Goal: Task Accomplishment & Management: Complete application form

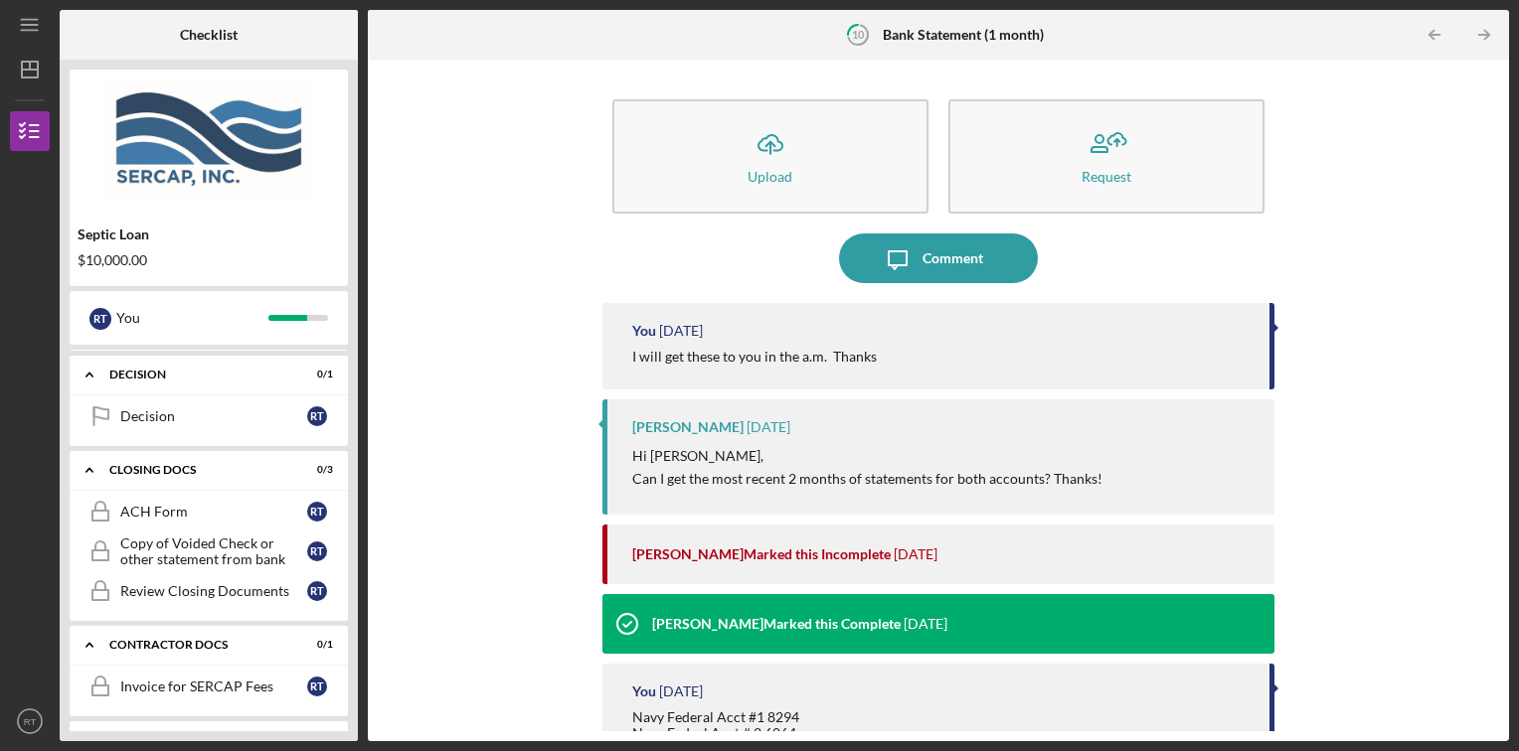
scroll to position [1220, 0]
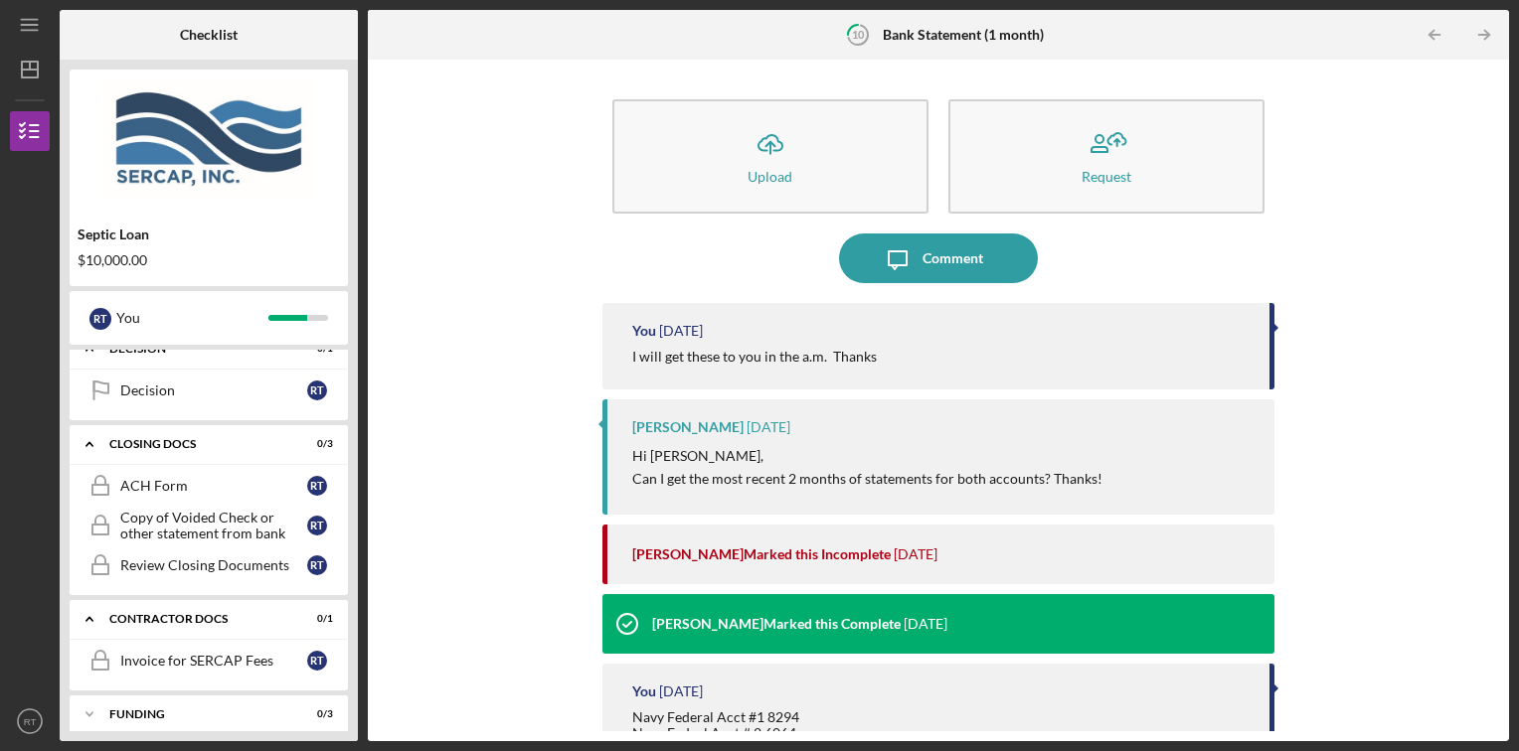
click at [296, 383] on div "Decision" at bounding box center [213, 391] width 187 height 16
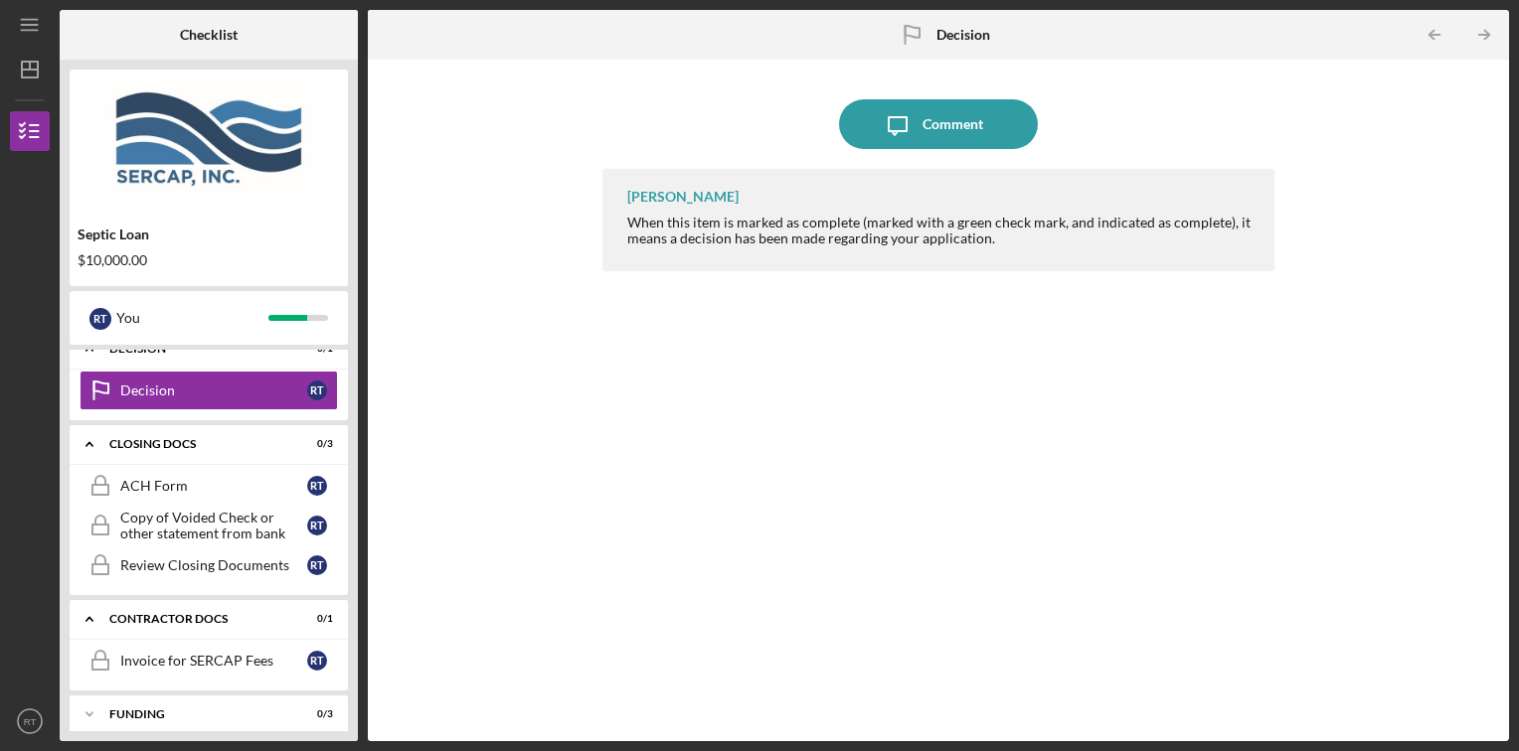
scroll to position [886, 0]
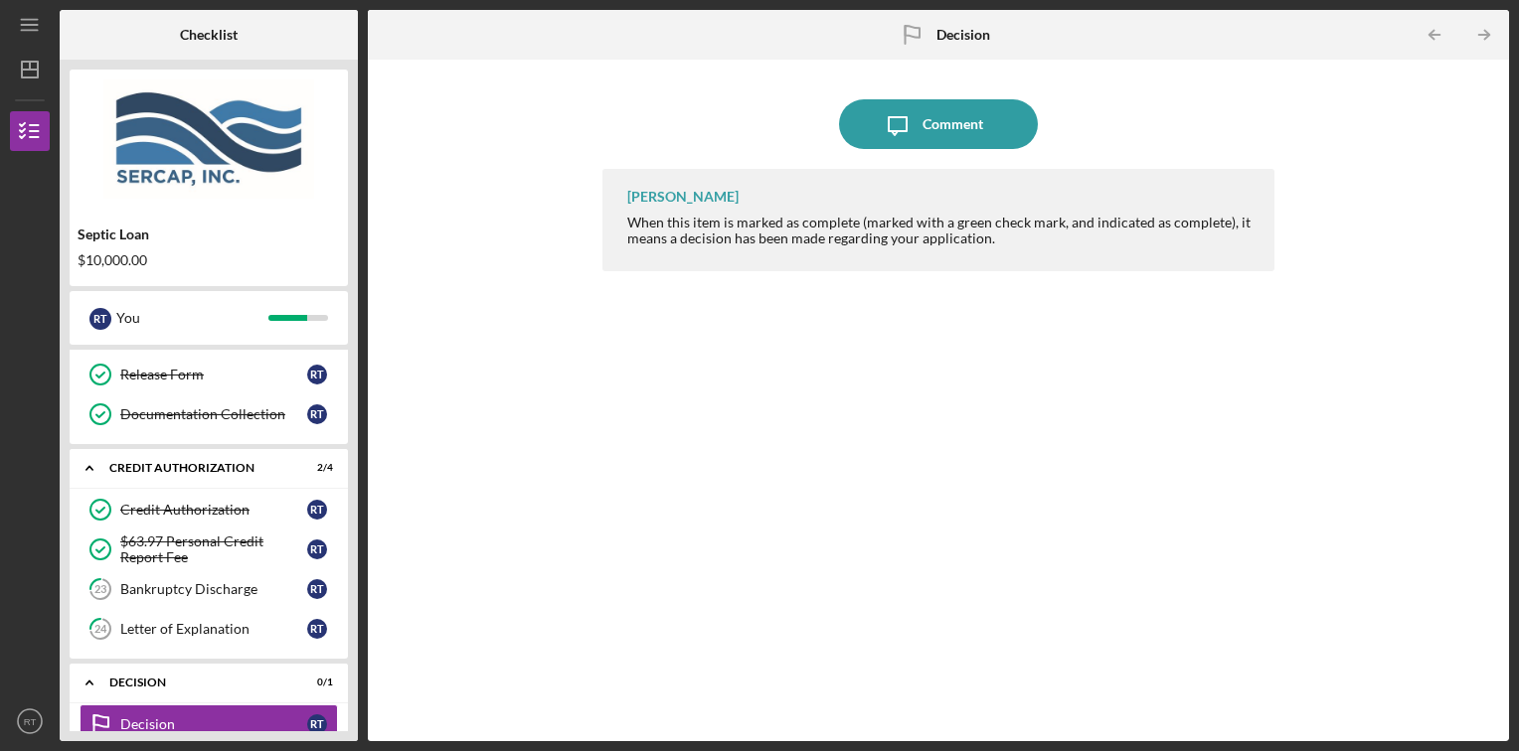
click at [199, 621] on div "Letter of Explanation" at bounding box center [213, 629] width 187 height 16
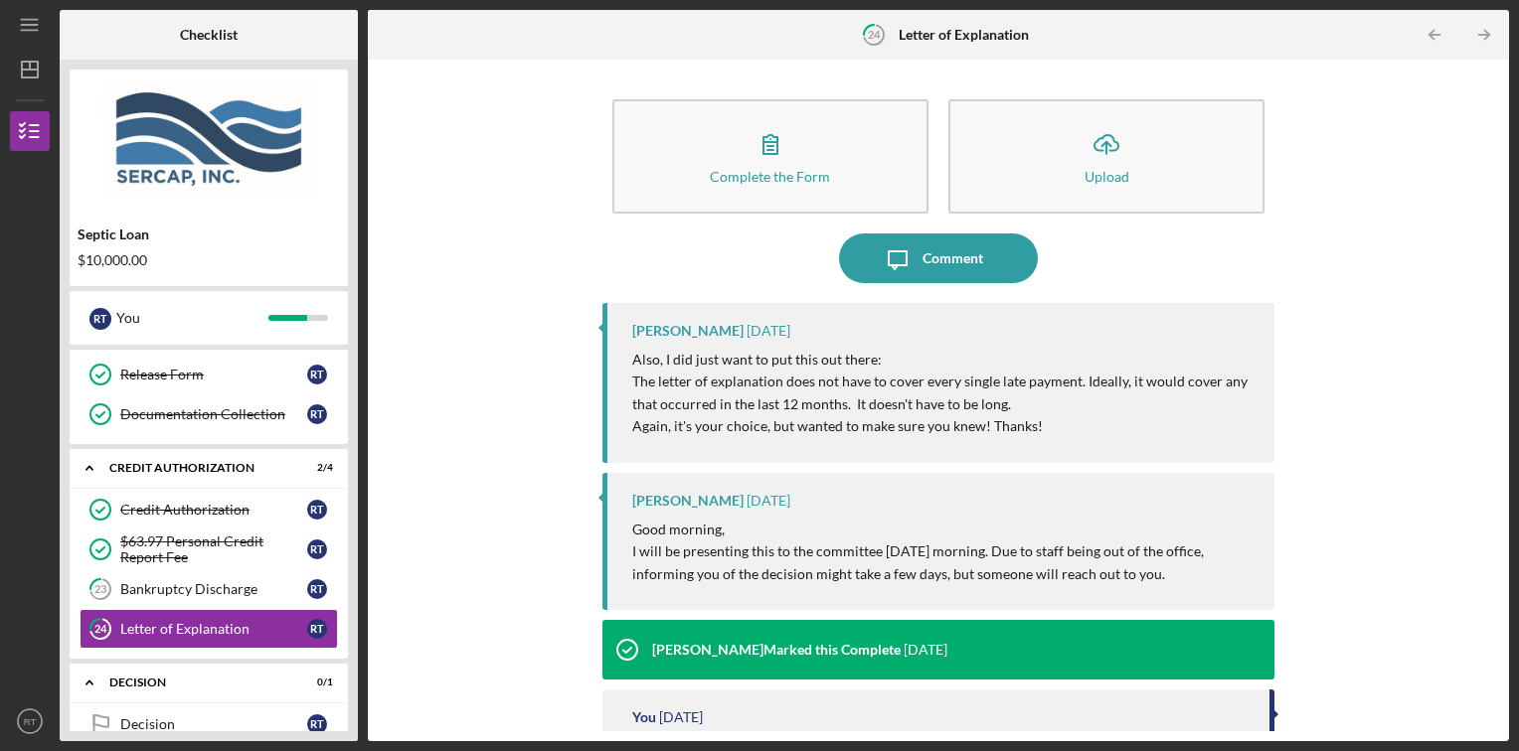
click at [770, 174] on div "Complete the Form" at bounding box center [770, 176] width 120 height 15
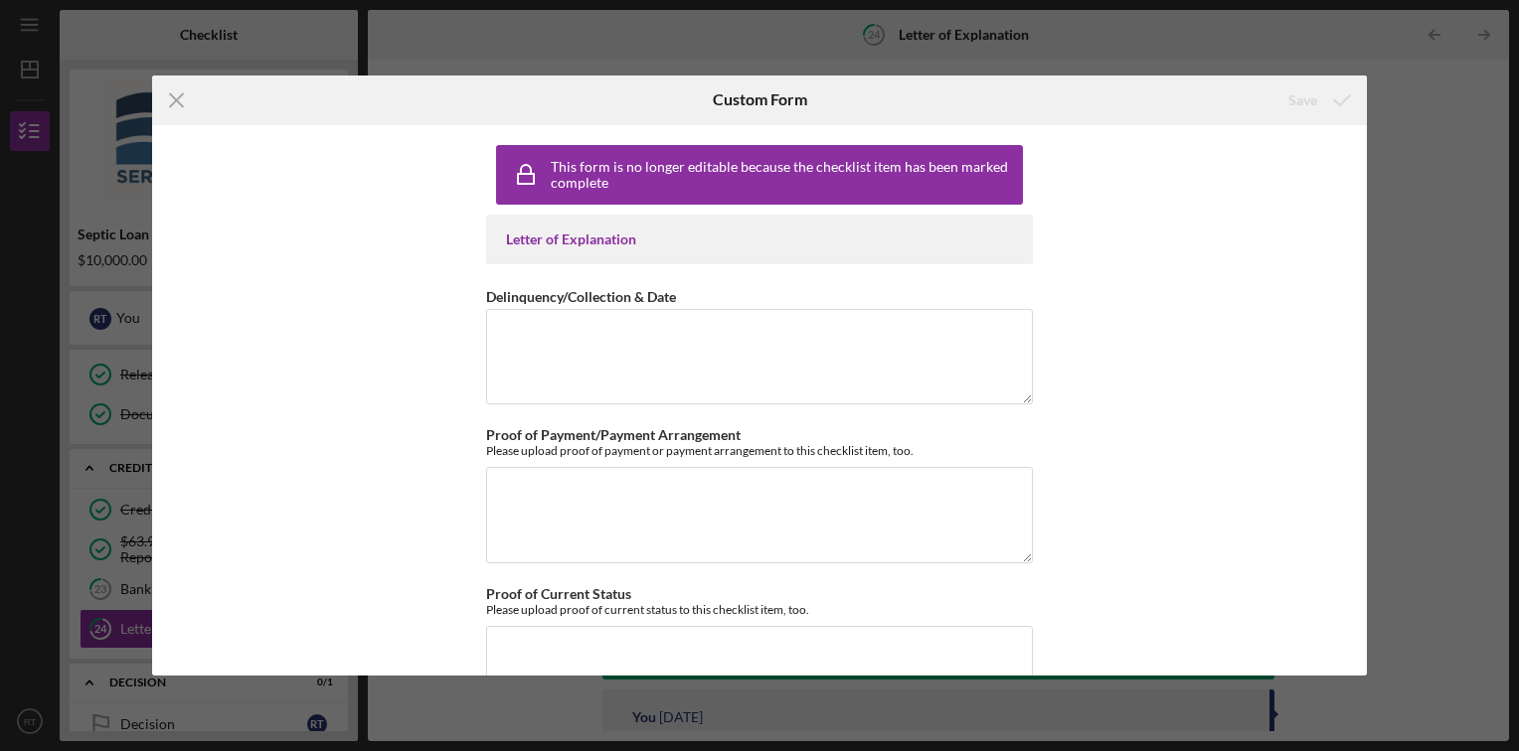
click at [585, 242] on div "Letter of Explanation" at bounding box center [759, 240] width 507 height 16
click at [180, 99] on icon "Icon/Menu Close" at bounding box center [177, 101] width 50 height 50
